Goal: Check status

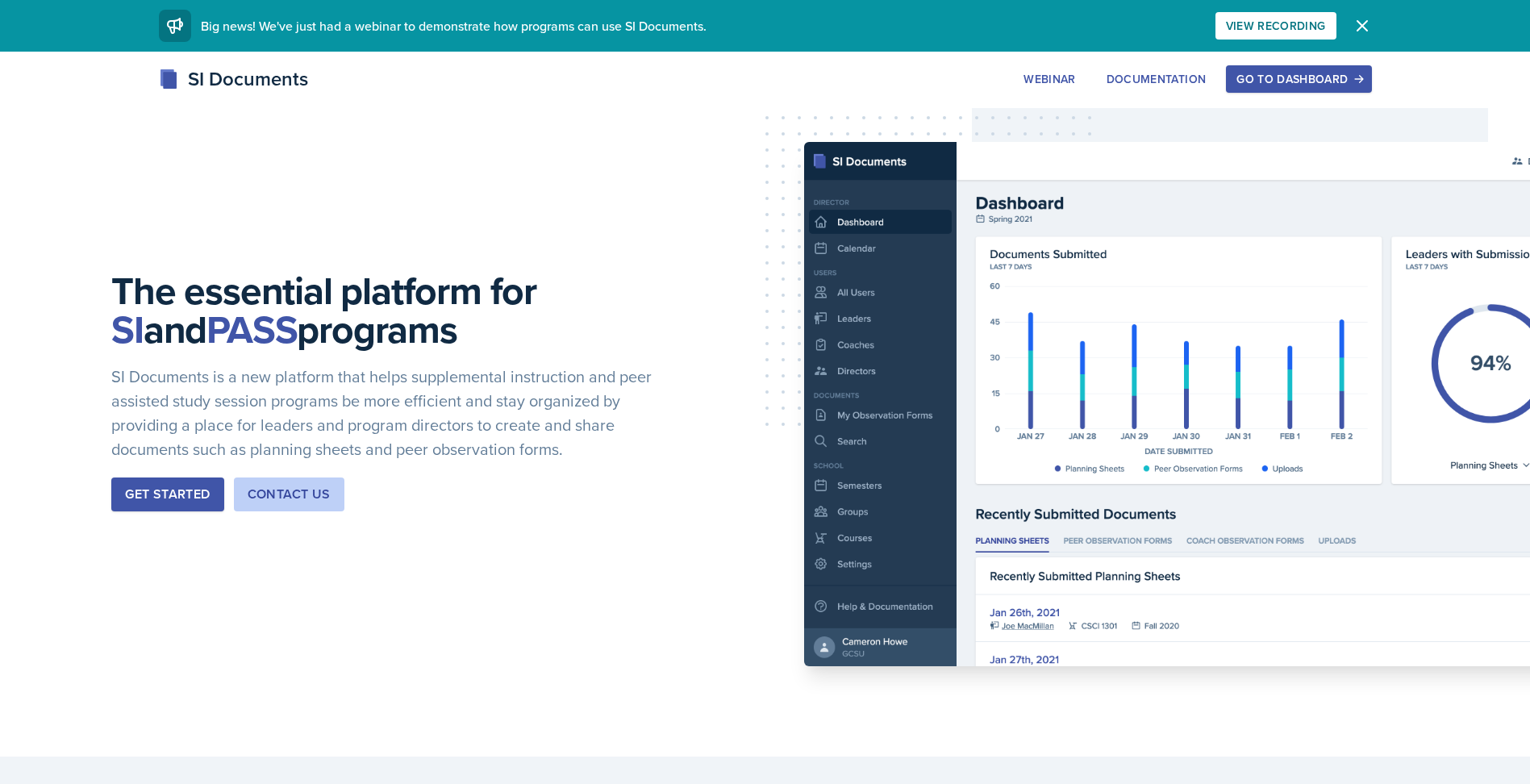
click at [1323, 80] on div "Go to Dashboard" at bounding box center [1299, 78] width 125 height 13
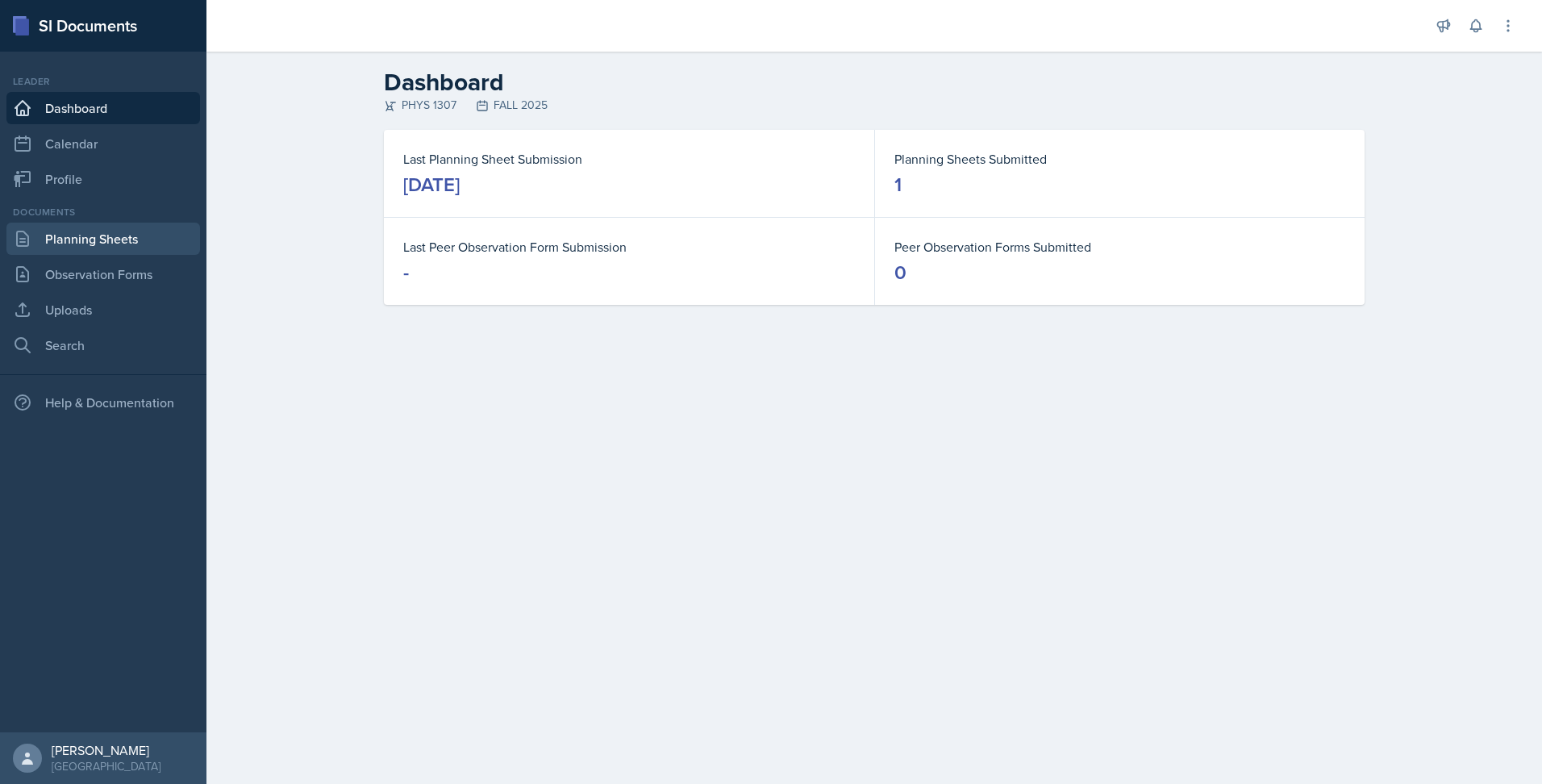
click at [113, 240] on link "Planning Sheets" at bounding box center [103, 239] width 194 height 32
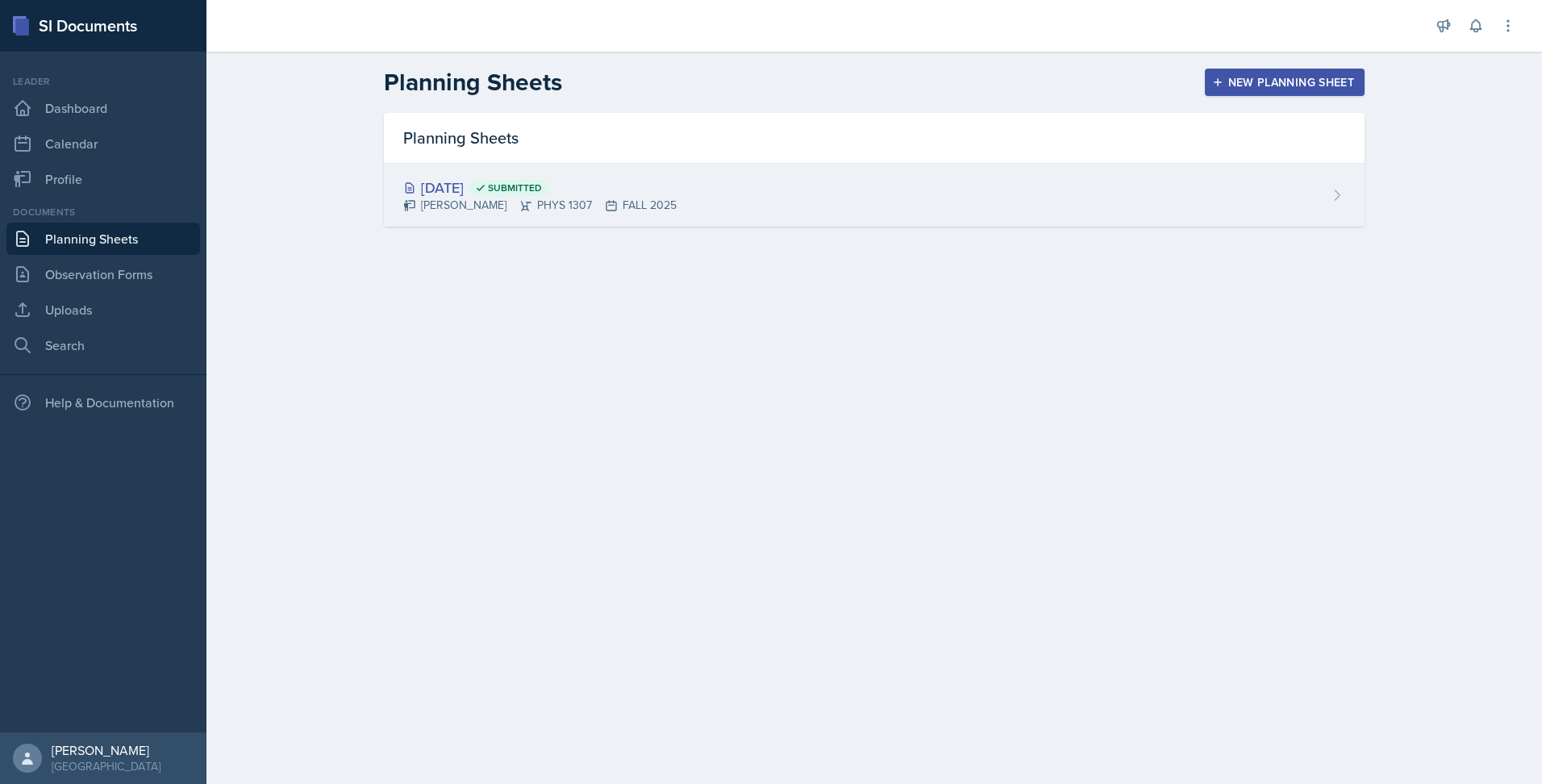
click at [437, 194] on div "[DATE] Submitted" at bounding box center [539, 188] width 273 height 22
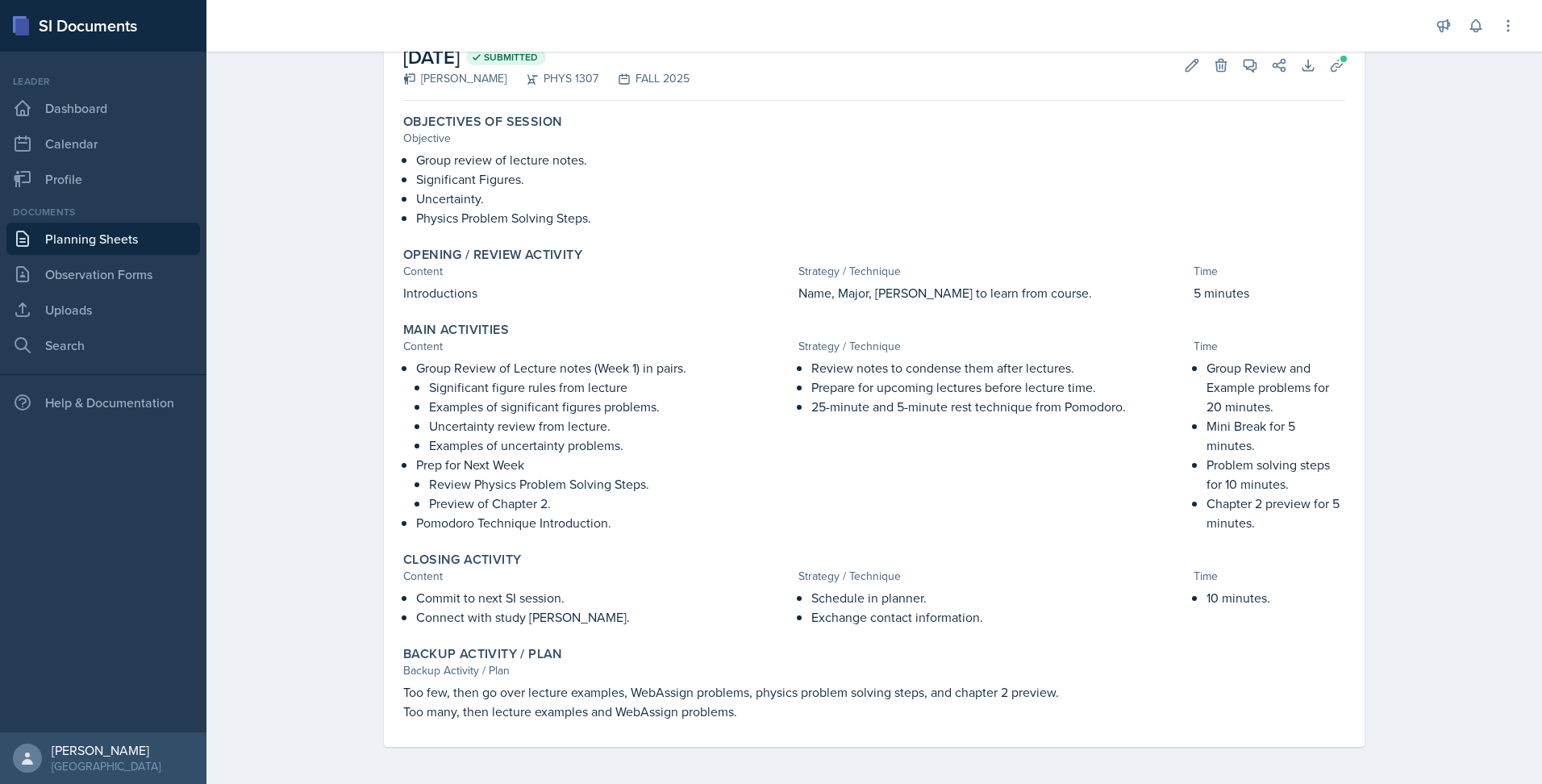
scroll to position [98, 0]
